Goal: Communication & Community: Share content

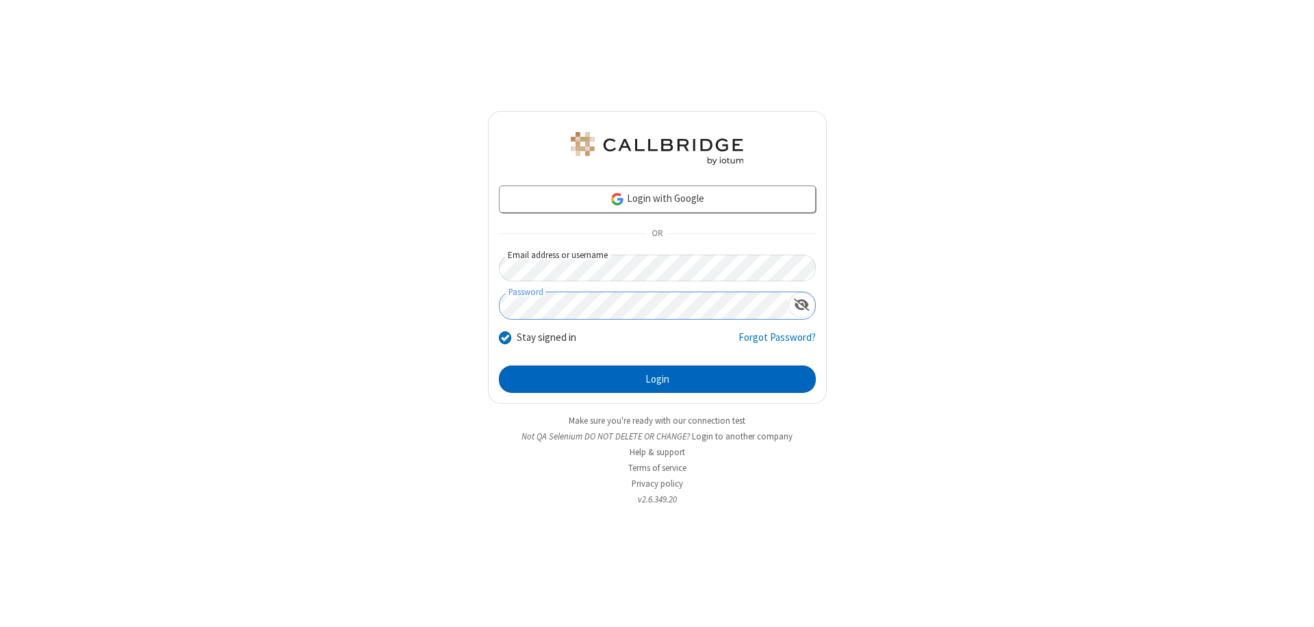
click at [657, 379] on button "Login" at bounding box center [657, 378] width 317 height 27
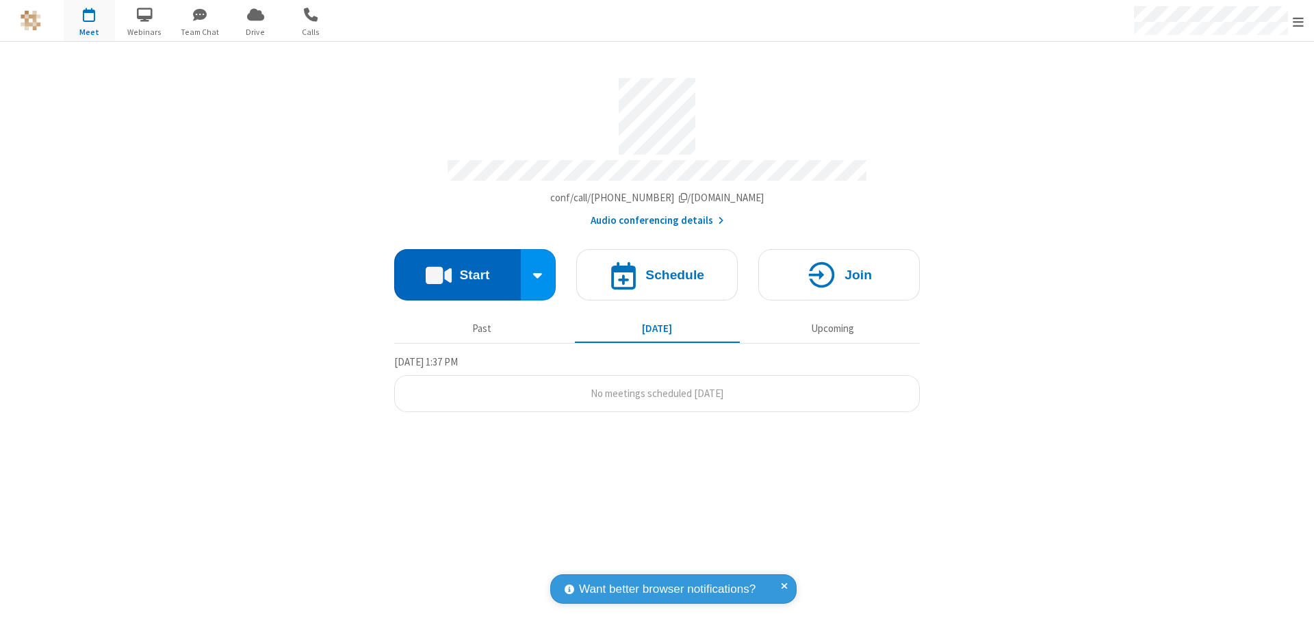
click at [457, 268] on button "Start" at bounding box center [457, 274] width 127 height 51
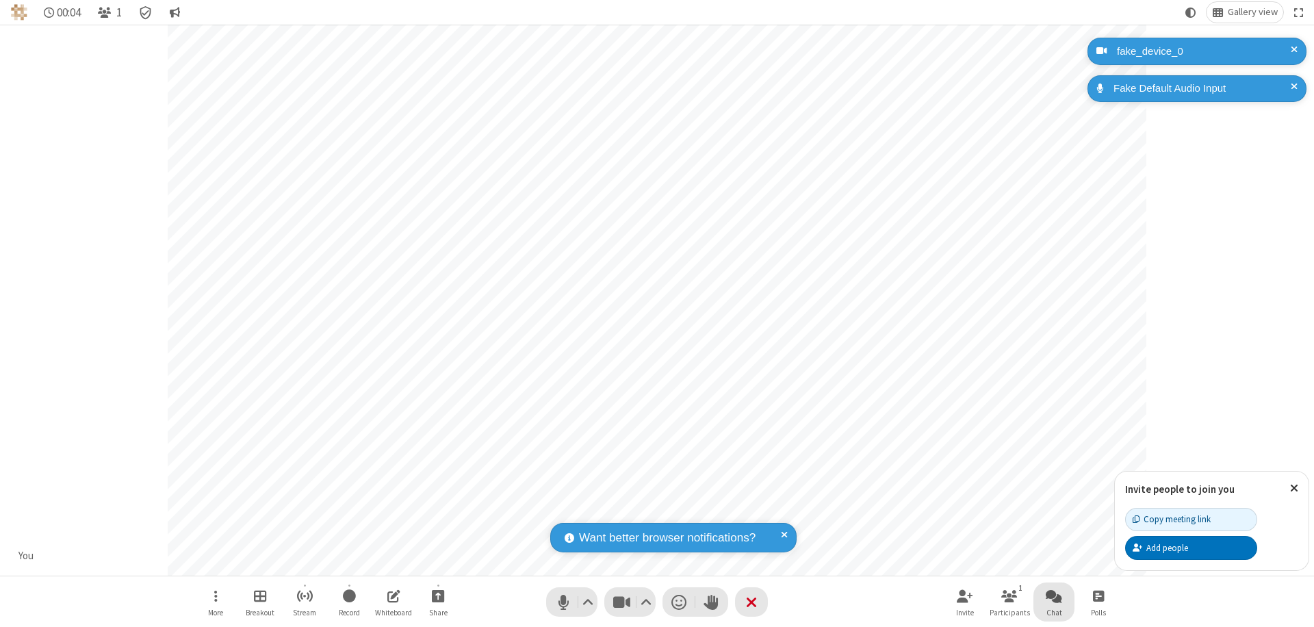
click at [1054, 595] on span "Open chat" at bounding box center [1054, 595] width 16 height 17
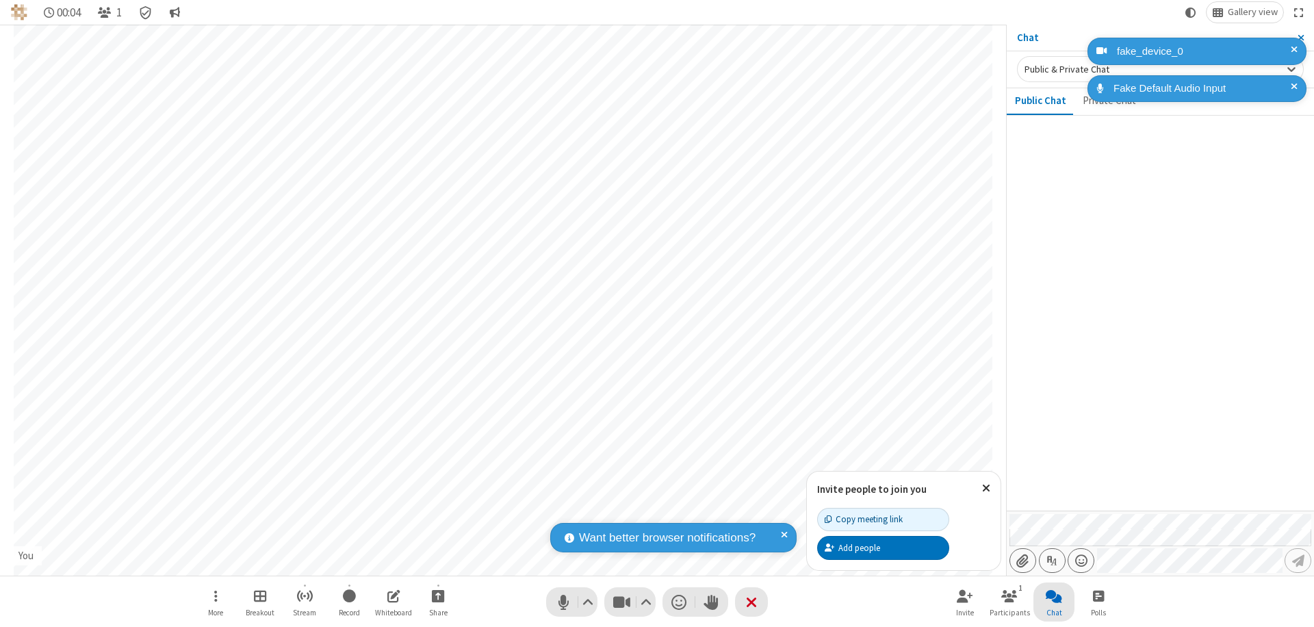
type input "C:\fakepath\doc_test.docx"
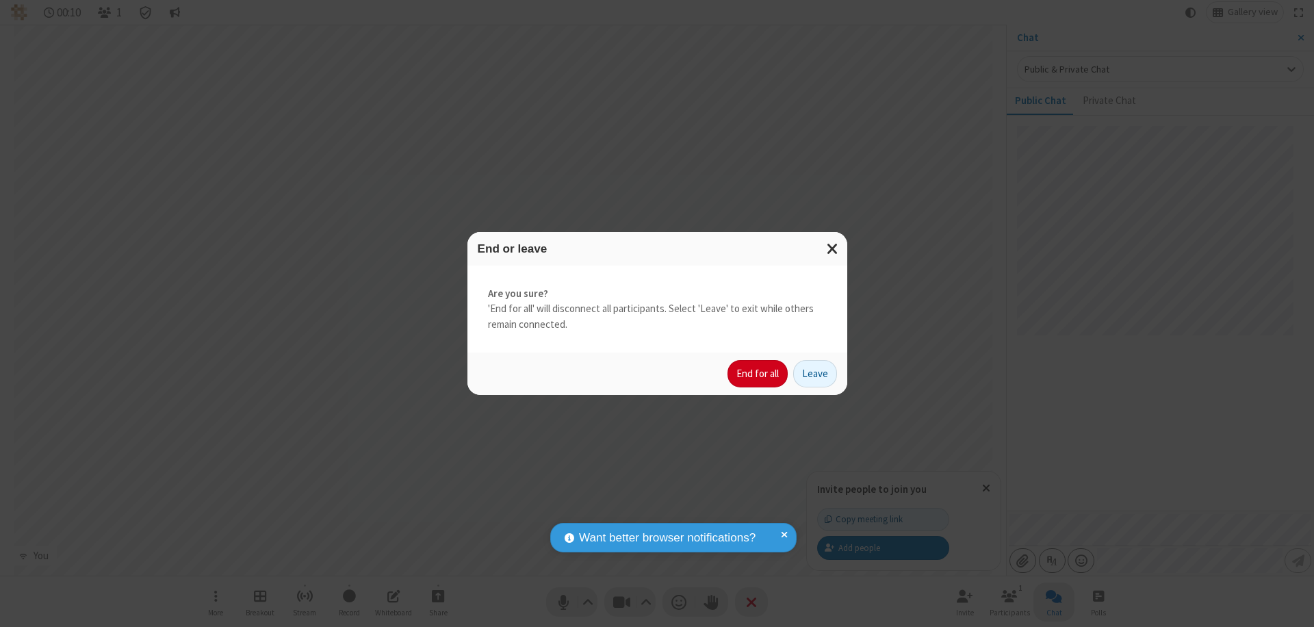
click at [758, 374] on button "End for all" at bounding box center [758, 373] width 60 height 27
